Goal: Transaction & Acquisition: Purchase product/service

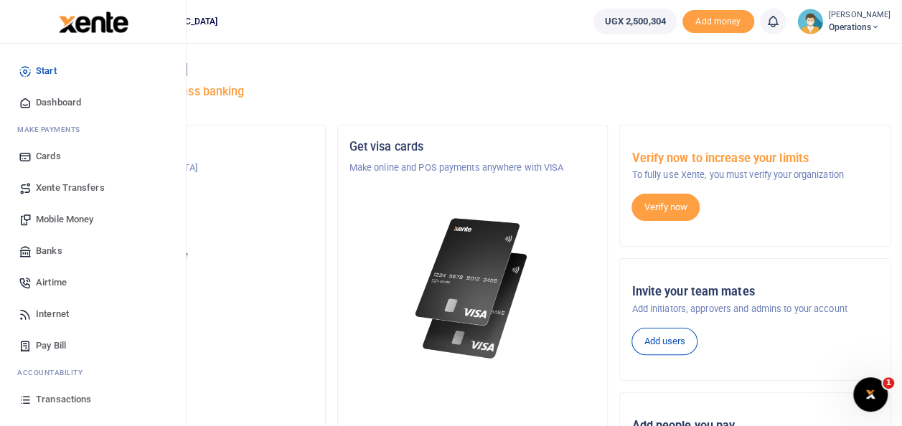
click at [86, 219] on span "Mobile Money" at bounding box center [64, 219] width 57 height 14
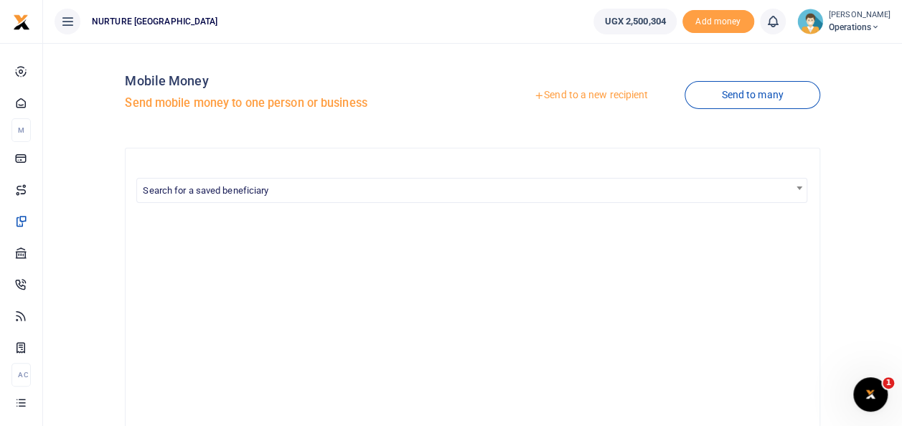
click at [578, 92] on link "Send to a new recipient" at bounding box center [590, 96] width 187 height 26
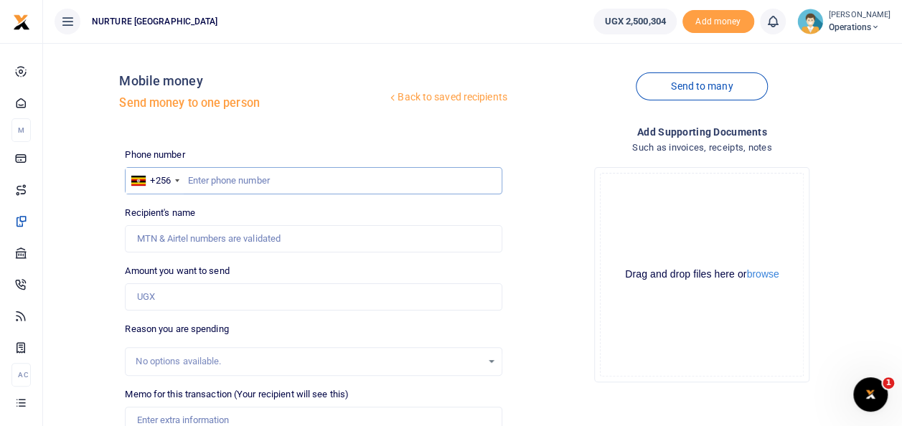
click at [263, 181] on input "text" at bounding box center [313, 180] width 377 height 27
type input "075471040"
type input "Evalyne Kebirungi"
type input "0754710408"
click at [172, 299] on input "Amount you want to send" at bounding box center [313, 296] width 377 height 27
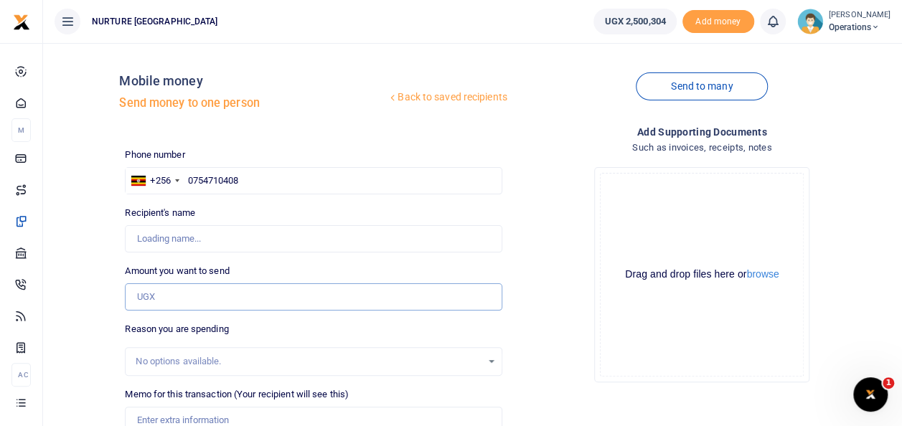
type input "2"
type input "Expedito Semata"
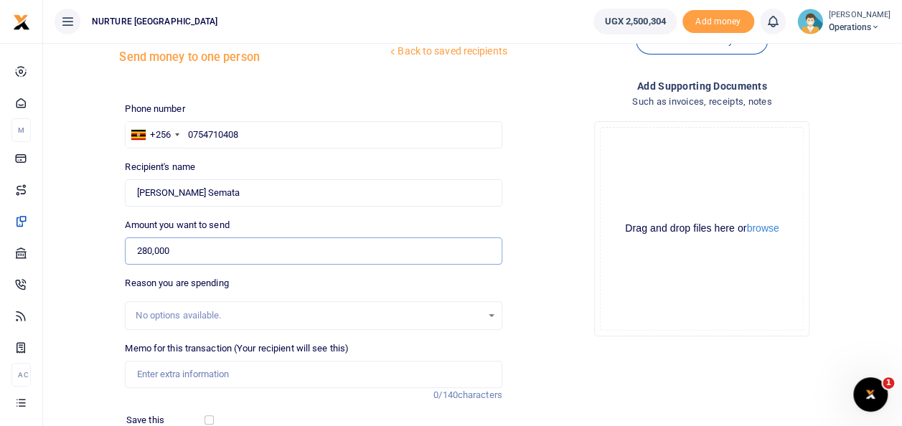
scroll to position [53, 0]
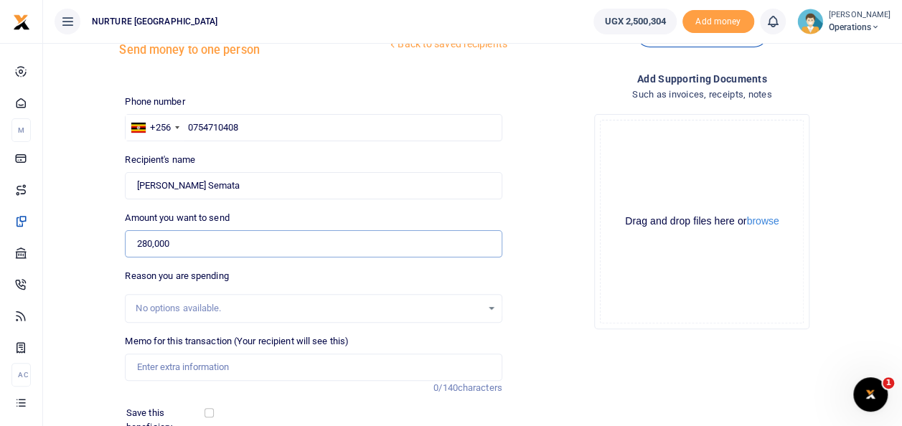
type input "280,000"
click at [202, 364] on input "Memo for this transaction (Your recipient will see this)" at bounding box center [313, 367] width 377 height 27
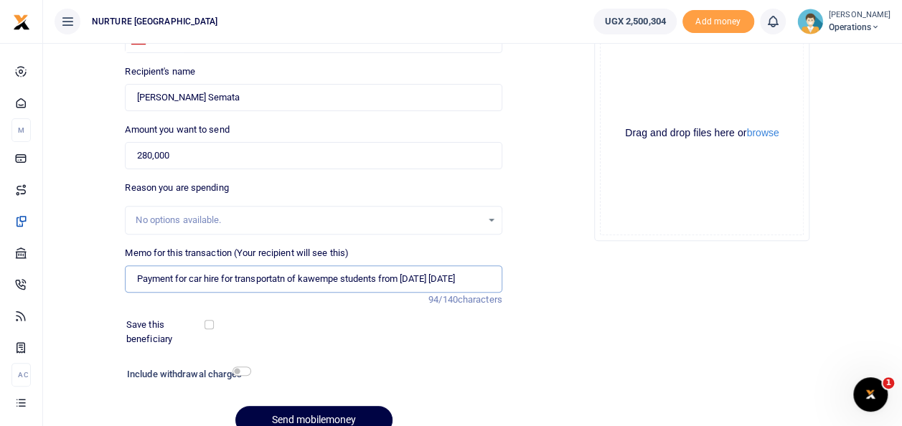
scroll to position [208, 0]
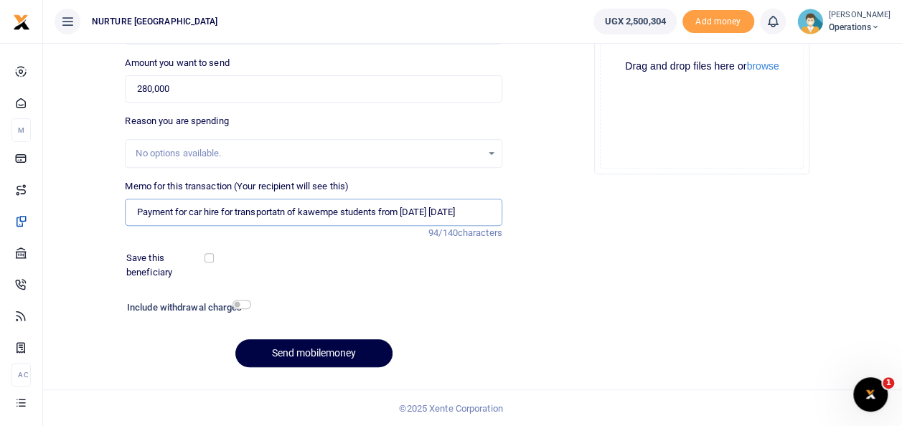
type input "Payment for car hire for transportatn of kawempe students from monday friday 26…"
click at [244, 298] on div "Include withdrawal charges" at bounding box center [185, 309] width 129 height 23
click at [235, 308] on input "checkbox" at bounding box center [241, 304] width 19 height 9
checkbox input "true"
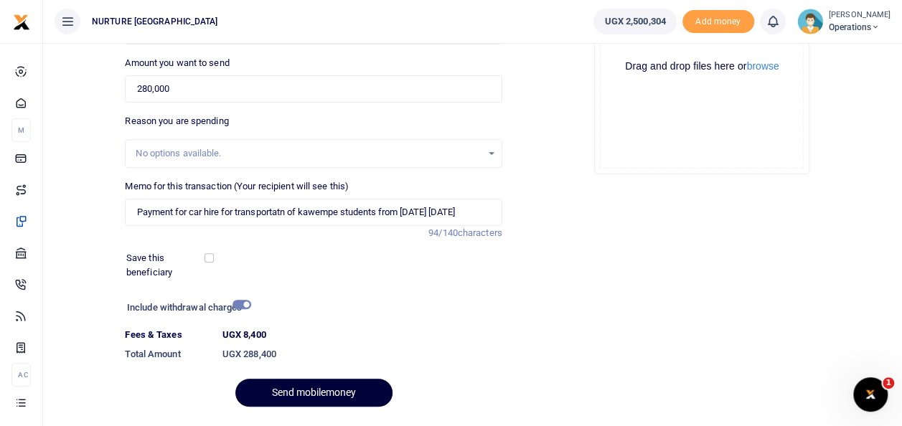
click at [334, 382] on button "Send mobilemoney" at bounding box center [313, 393] width 157 height 28
